Goal: Transaction & Acquisition: Purchase product/service

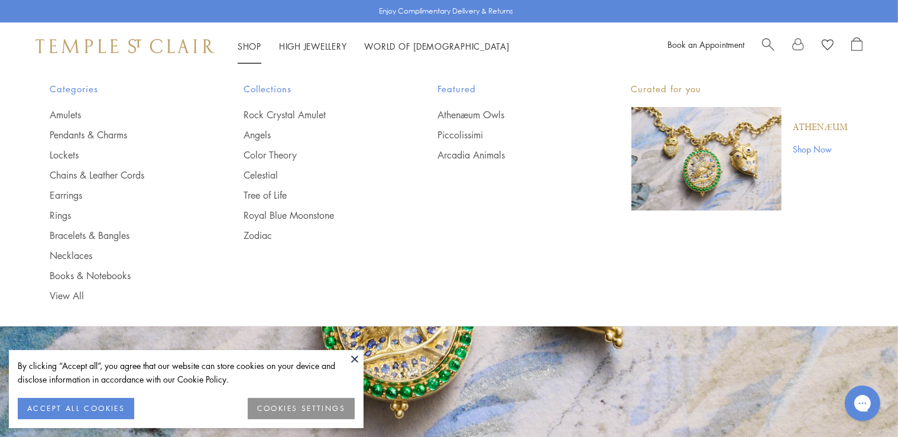
click at [814, 148] on link "Shop Now" at bounding box center [821, 149] width 55 height 13
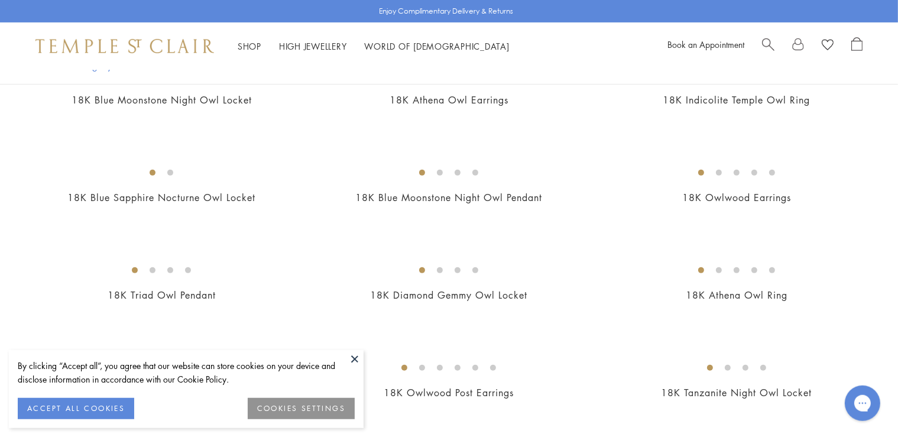
scroll to position [437, 0]
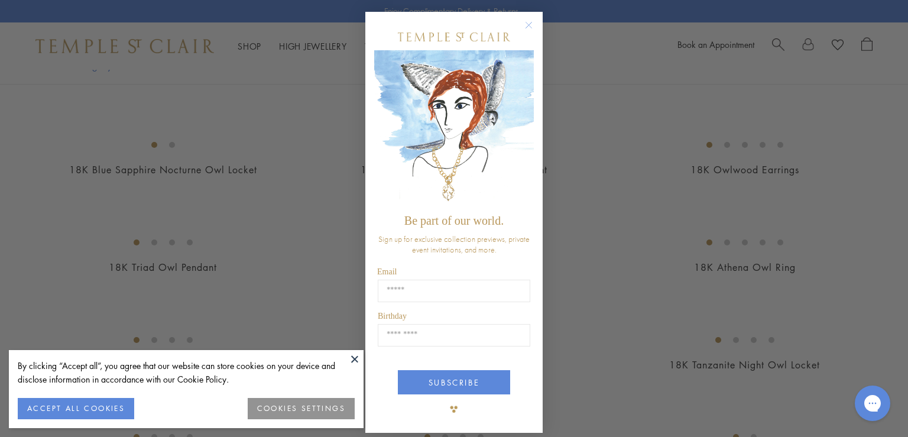
click at [522, 23] on circle "Close dialog" at bounding box center [529, 25] width 14 height 14
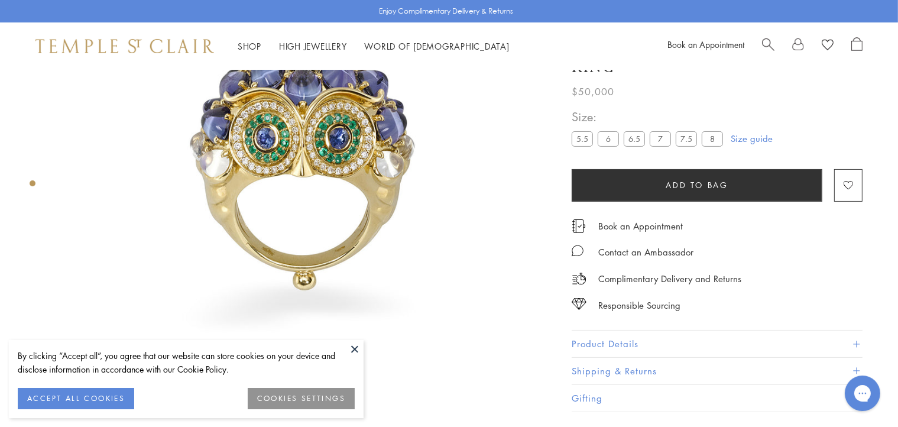
scroll to position [187, 0]
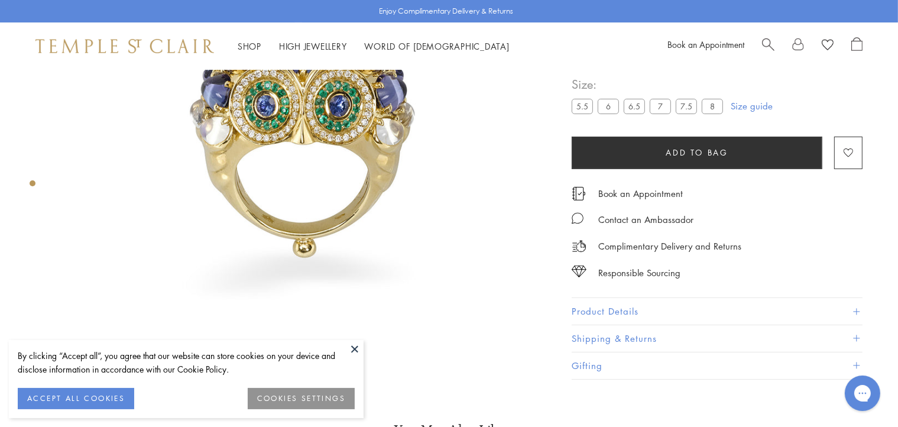
click at [281, 399] on button "COOKIES SETTINGS" at bounding box center [301, 398] width 107 height 21
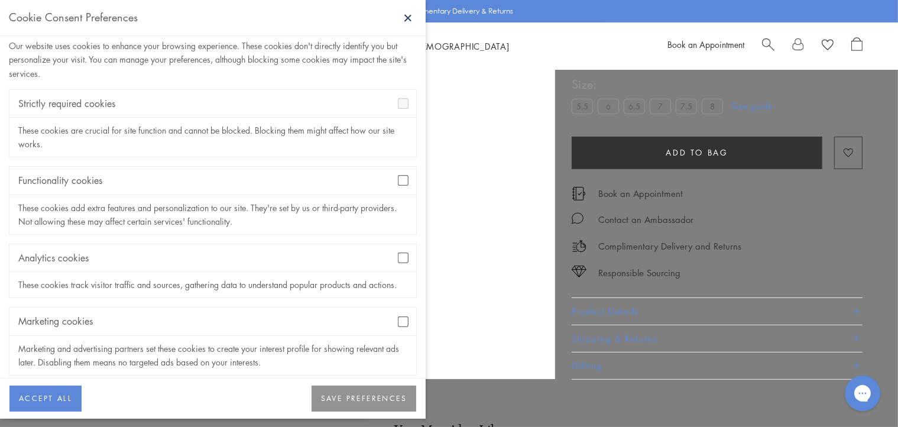
scroll to position [40, 0]
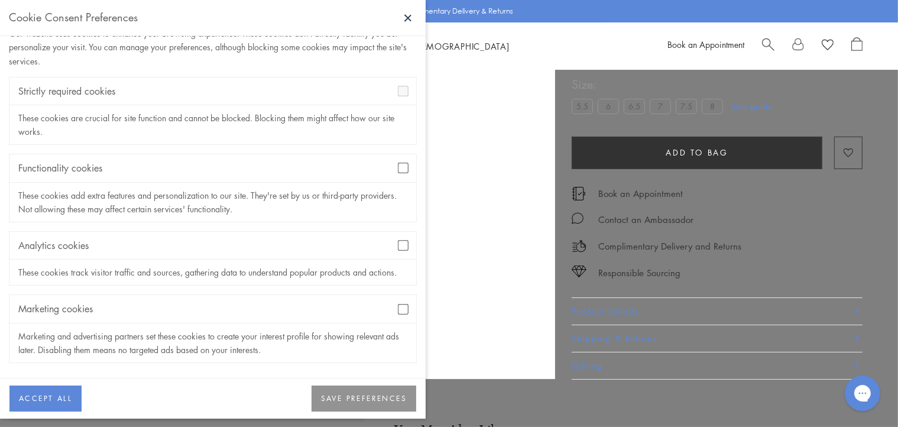
click at [358, 406] on button "SAVE PREFERENCES" at bounding box center [364, 399] width 105 height 26
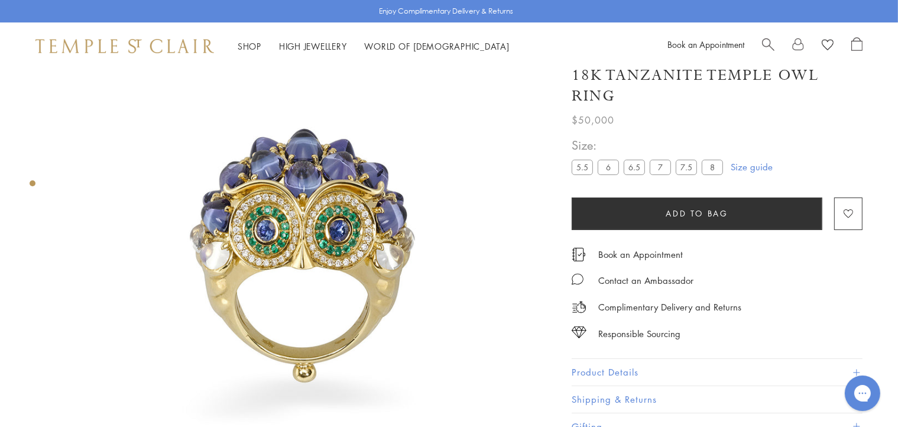
scroll to position [125, 0]
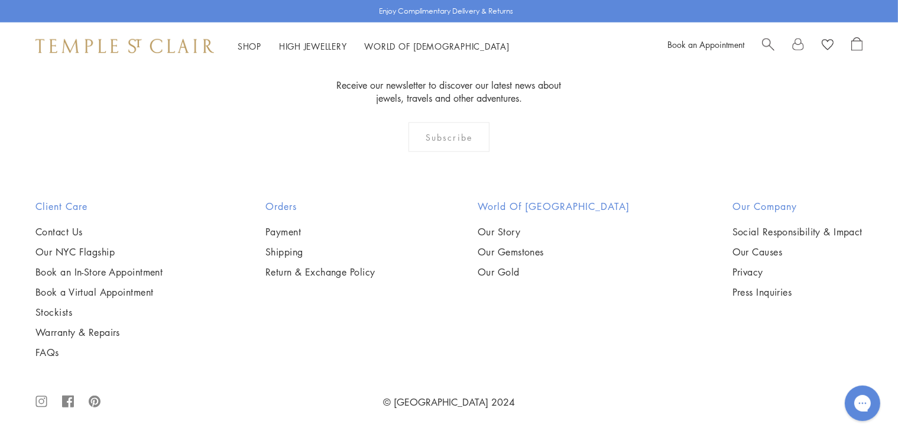
scroll to position [1561, 0]
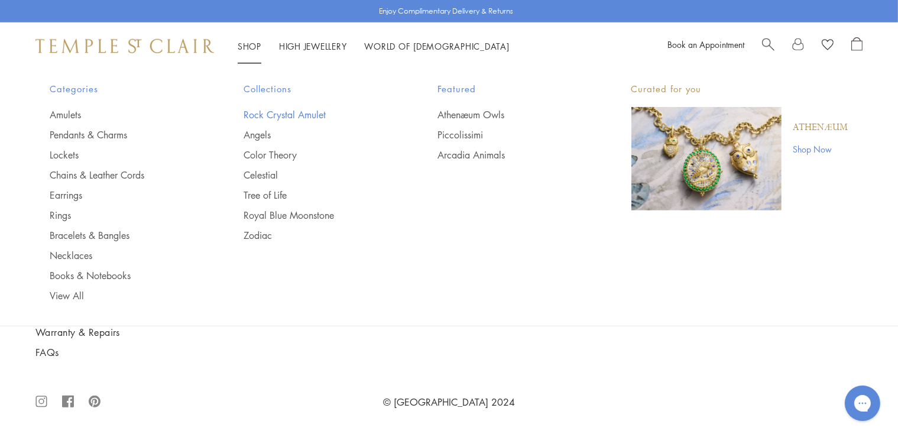
click at [256, 116] on link "Rock Crystal Amulet" at bounding box center [317, 114] width 147 height 13
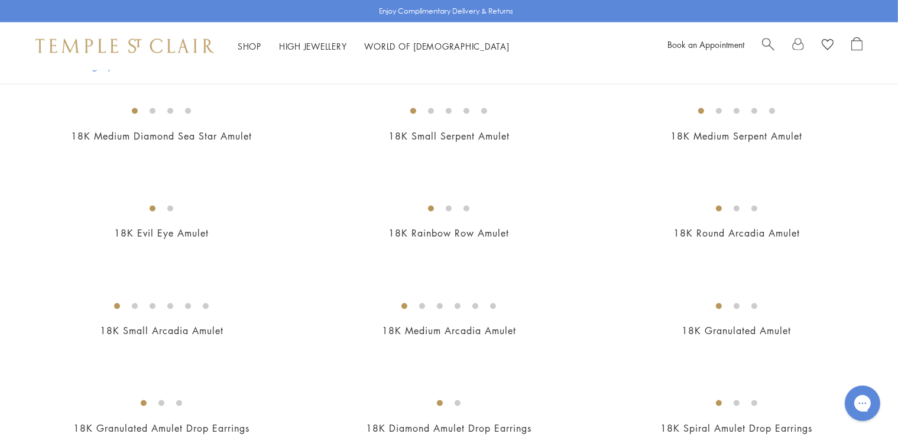
scroll to position [2061, 0]
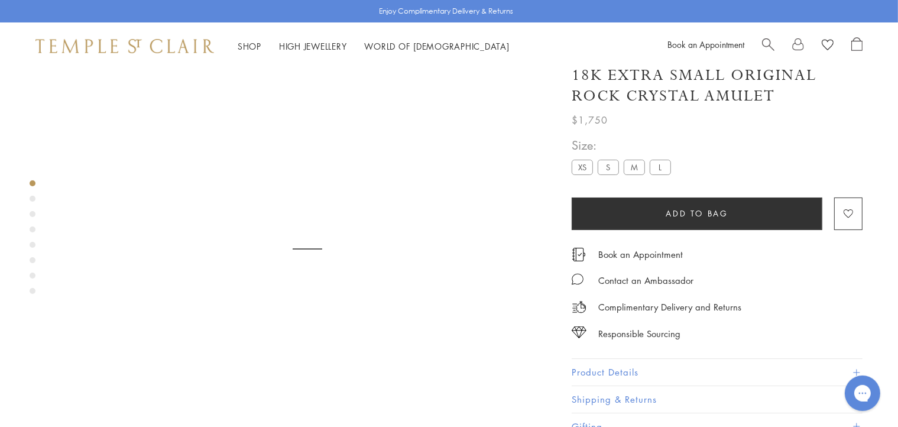
scroll to position [70, 0]
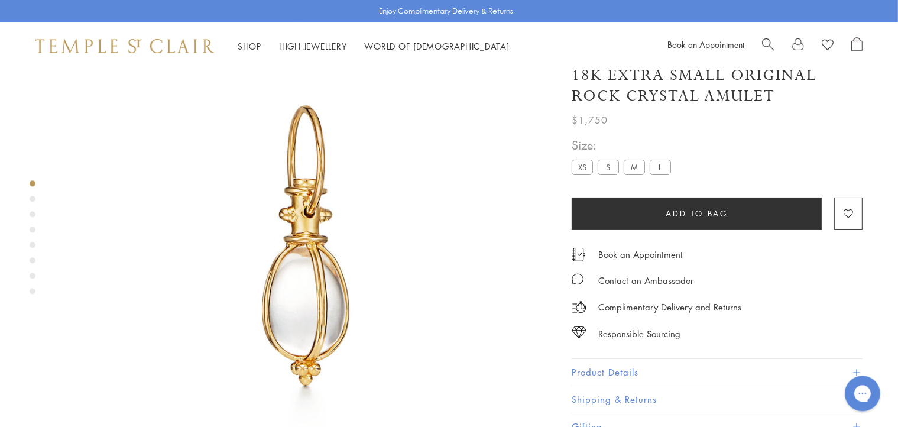
click at [30, 199] on div "Product gallery navigation" at bounding box center [33, 199] width 6 height 6
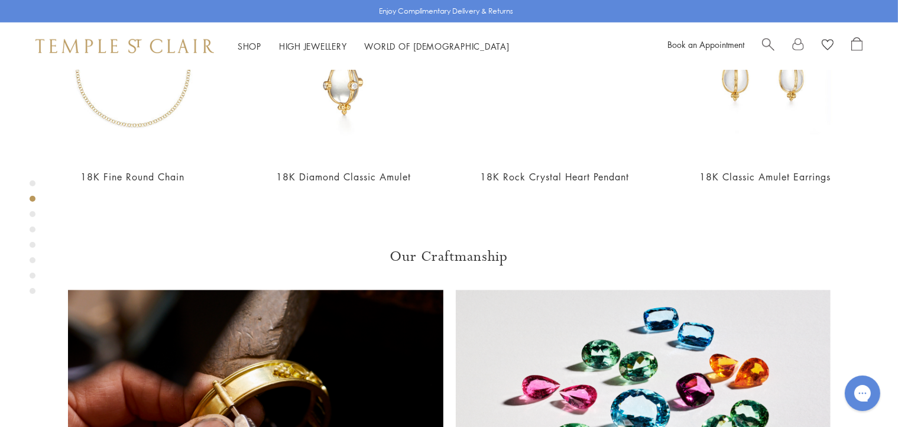
scroll to position [706, 0]
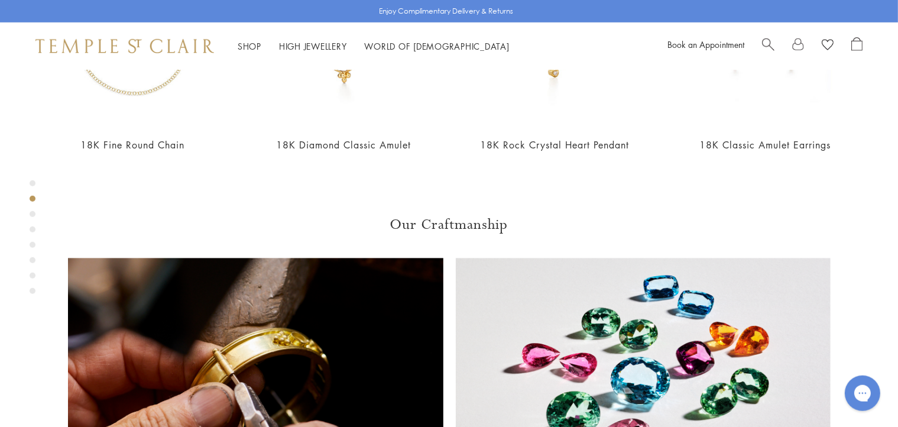
click at [32, 218] on div "Product gallery navigation" at bounding box center [33, 240] width 6 height 126
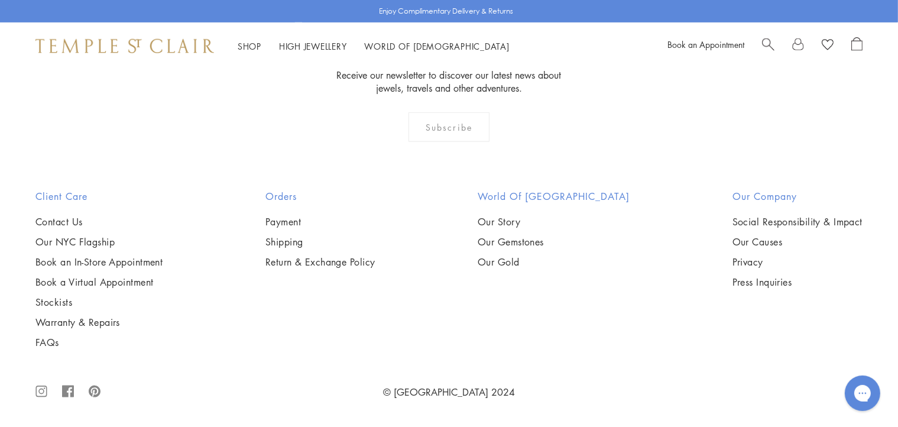
scroll to position [1393, 0]
